Goal: Entertainment & Leisure: Consume media (video, audio)

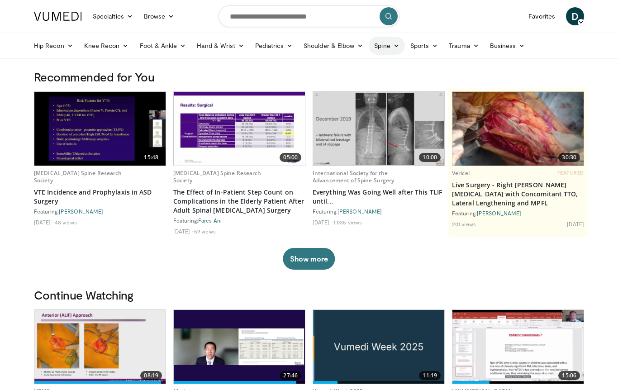
click at [393, 43] on icon at bounding box center [396, 46] width 6 height 6
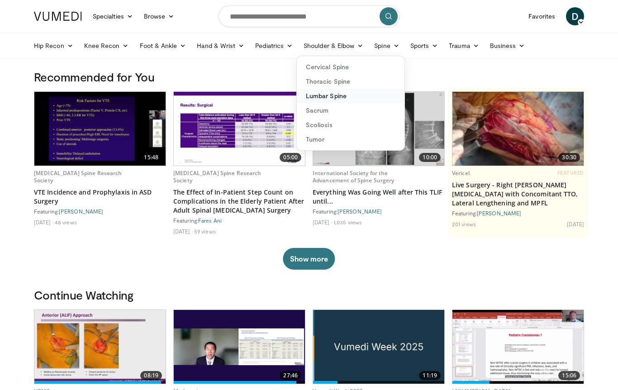
click at [365, 99] on link "Lumbar Spine" at bounding box center [351, 96] width 108 height 14
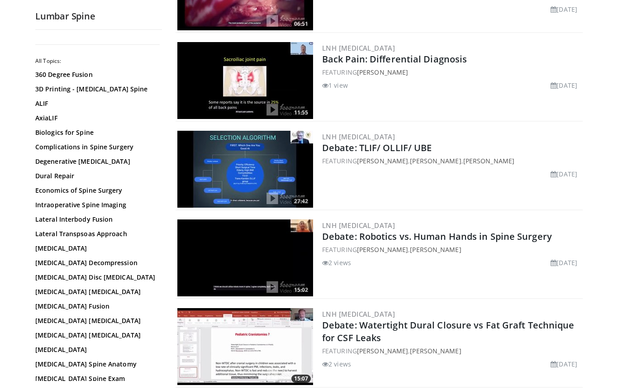
scroll to position [505, 0]
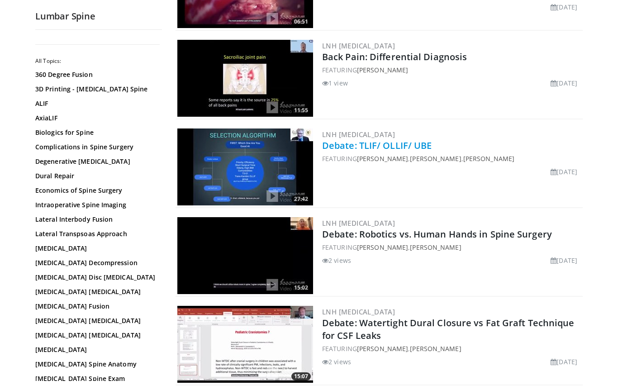
click at [355, 146] on link "Debate: TLIF/ OLLIF/ UBE" at bounding box center [376, 145] width 109 height 12
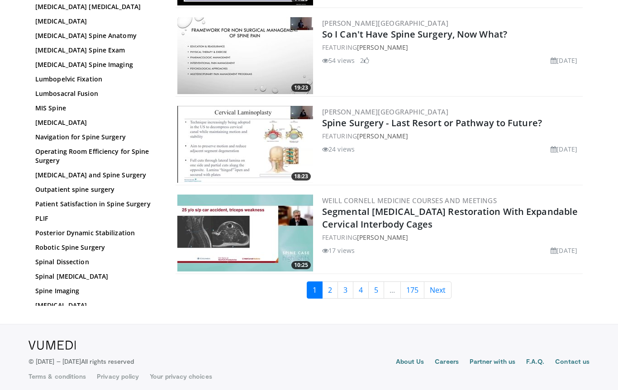
scroll to position [2130, 0]
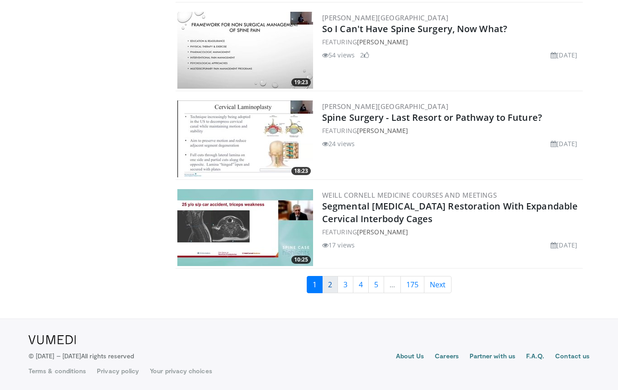
click at [330, 284] on link "2" at bounding box center [330, 284] width 16 height 17
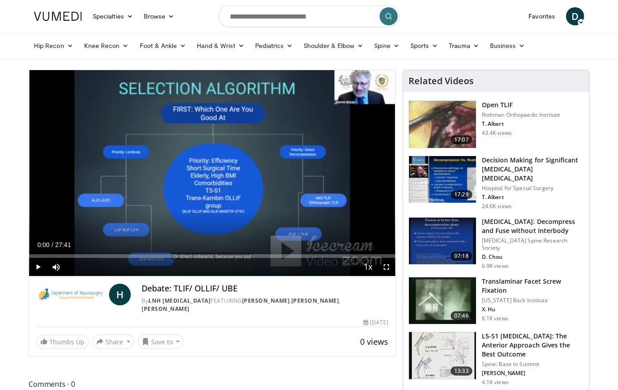
click at [38, 265] on span "Video Player" at bounding box center [38, 267] width 18 height 18
click at [387, 267] on span "Video Player" at bounding box center [386, 267] width 18 height 18
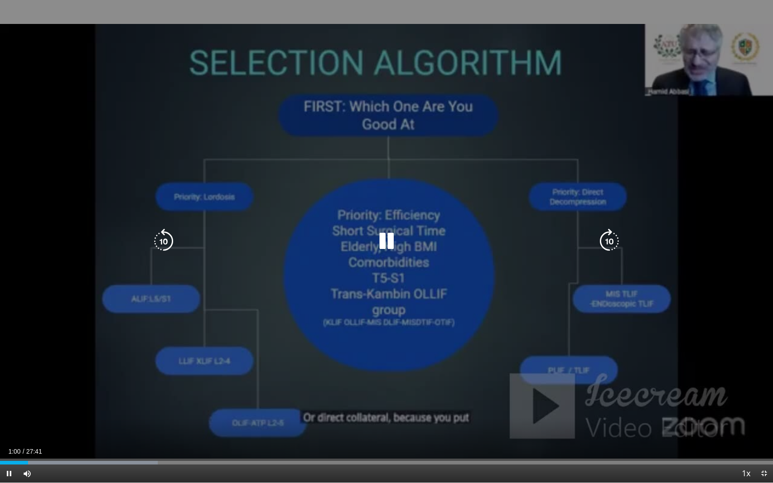
click at [610, 236] on icon "Video Player" at bounding box center [609, 241] width 25 height 25
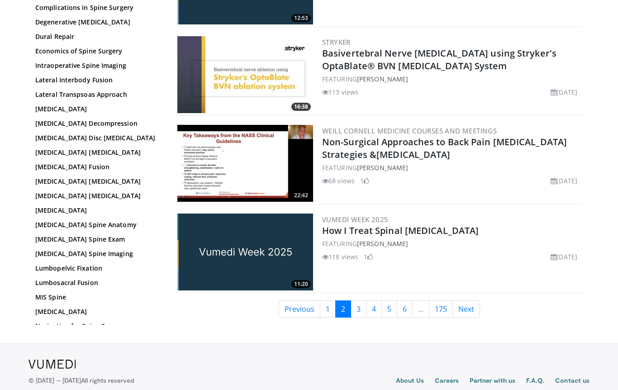
scroll to position [2106, 0]
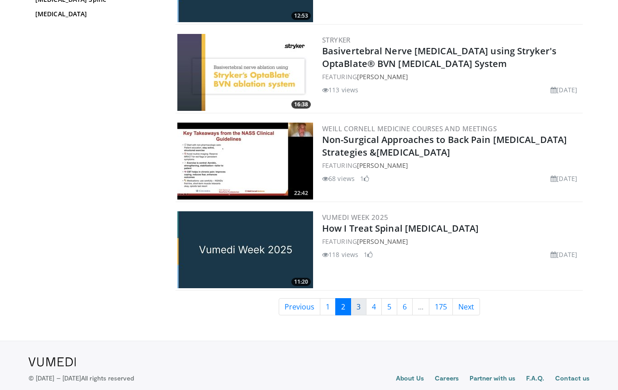
click at [358, 306] on link "3" at bounding box center [358, 306] width 16 height 17
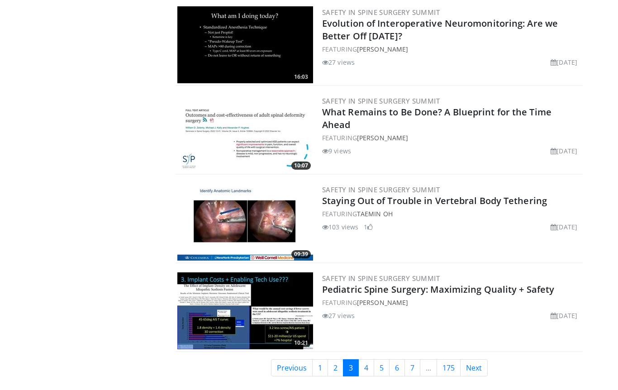
scroll to position [2040, 0]
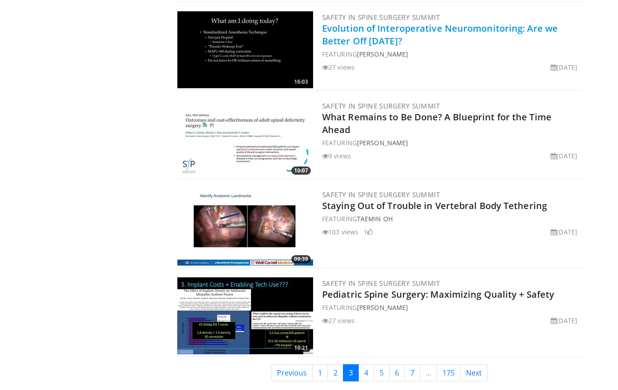
click at [386, 24] on link "Evolution of Interoperative Neuromonitoring: Are we Better Off [DATE]?" at bounding box center [440, 34] width 236 height 25
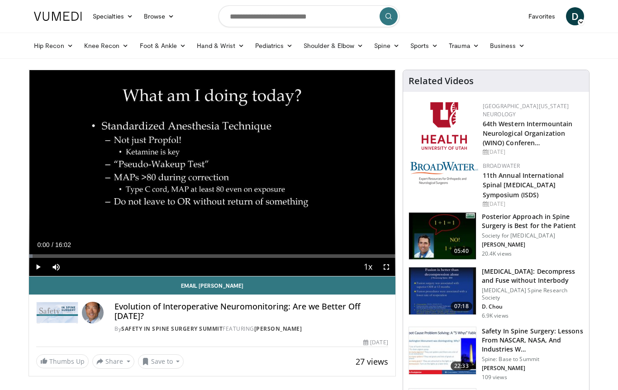
click at [39, 268] on span "Video Player" at bounding box center [38, 267] width 18 height 18
click at [383, 264] on span "Video Player" at bounding box center [386, 267] width 18 height 18
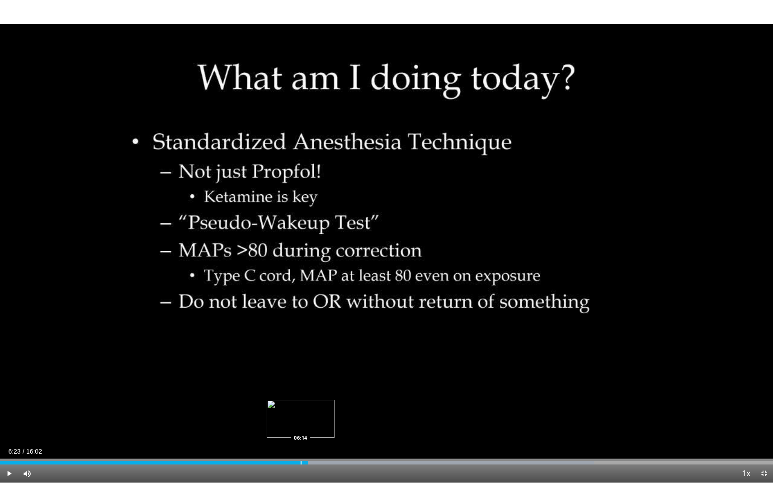
click at [301, 389] on div "Progress Bar" at bounding box center [301, 463] width 1 height 4
click at [293, 389] on video-js "**********" at bounding box center [386, 241] width 773 height 483
click at [292, 389] on div "Progress Bar" at bounding box center [292, 463] width 1 height 4
click at [312, 389] on div "Progress Bar" at bounding box center [312, 463] width 1 height 4
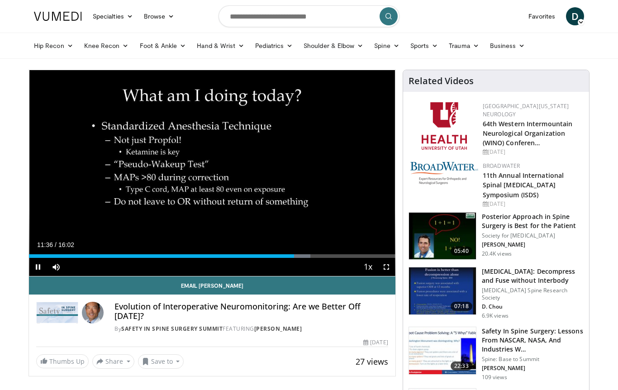
click at [384, 266] on span "Video Player" at bounding box center [386, 267] width 18 height 18
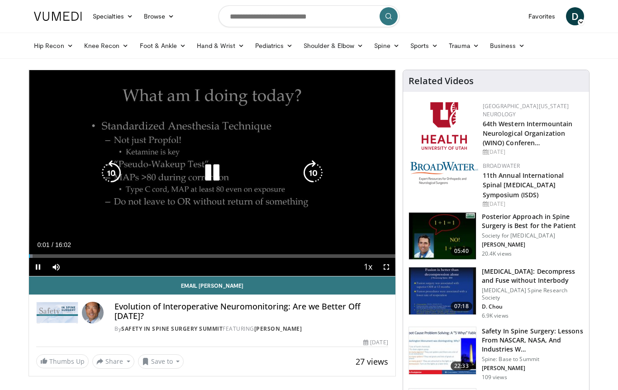
click at [218, 178] on icon "Video Player" at bounding box center [211, 172] width 25 height 25
